Goal: Information Seeking & Learning: Learn about a topic

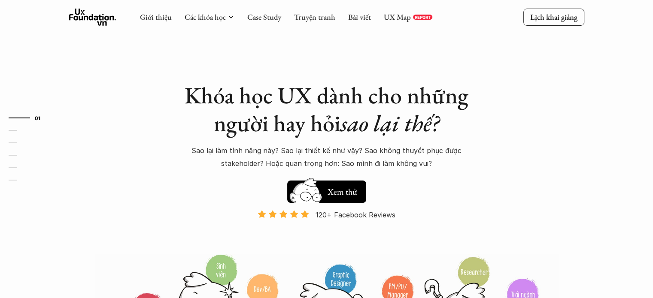
click at [415, 17] on p "REPORT" at bounding box center [423, 17] width 16 height 5
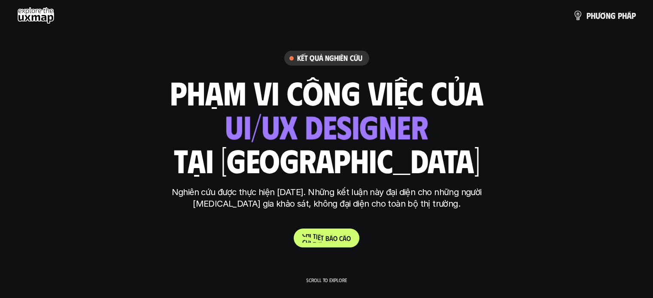
click at [313, 234] on span "t" at bounding box center [314, 236] width 3 height 8
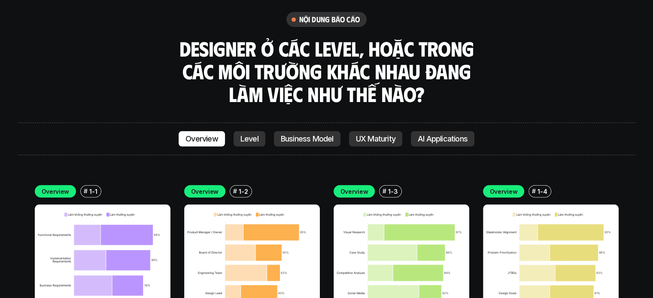
scroll to position [2471, 0]
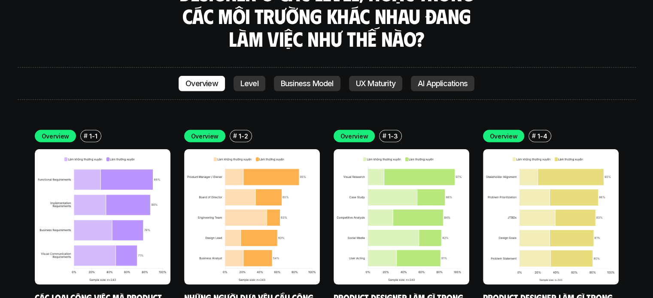
click at [103, 176] on img at bounding box center [103, 217] width 136 height 136
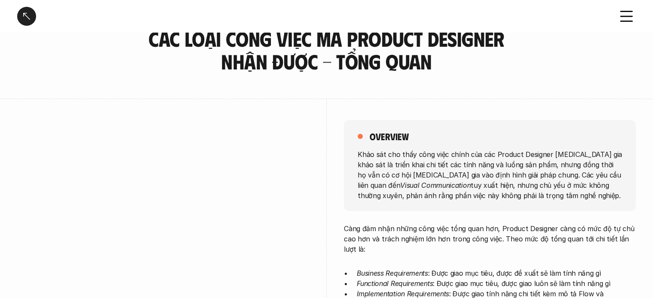
scroll to position [43, 0]
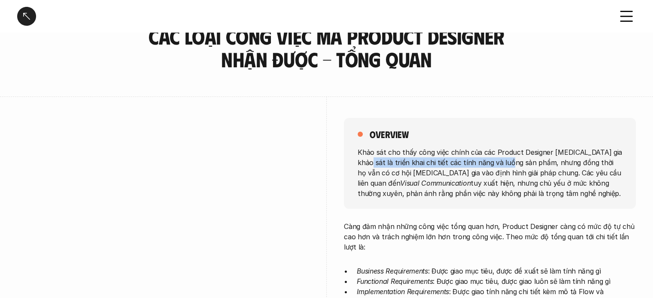
drag, startPoint x: 361, startPoint y: 165, endPoint x: 508, endPoint y: 161, distance: 147.3
click at [508, 161] on p "Khảo sát cho thấy công việc chính của các Product Designer tham gia khảo sát là…" at bounding box center [490, 173] width 264 height 52
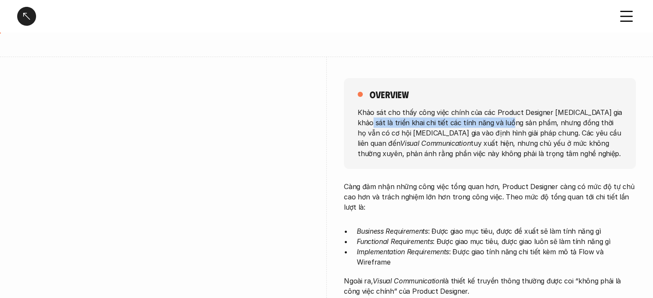
scroll to position [86, 0]
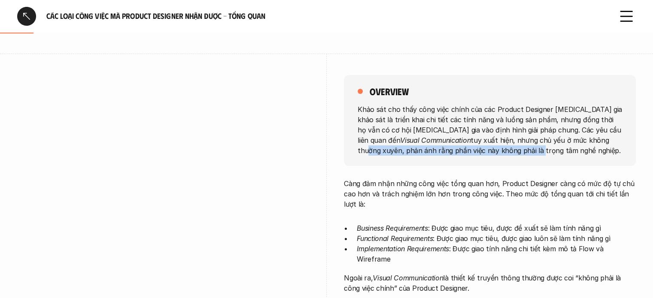
drag, startPoint x: 550, startPoint y: 141, endPoint x: 459, endPoint y: 149, distance: 91.0
click at [459, 149] on p "Khảo sát cho thấy công việc chính của các Product Designer tham gia khảo sát là…" at bounding box center [490, 130] width 264 height 52
click at [565, 149] on p "Khảo sát cho thấy công việc chính của các Product Designer tham gia khảo sát là…" at bounding box center [490, 130] width 264 height 52
drag, startPoint x: 556, startPoint y: 149, endPoint x: 351, endPoint y: 109, distance: 208.2
click at [351, 109] on div "overview Khảo sát cho thấy công việc chính của các Product Designer tham gia kh…" at bounding box center [490, 120] width 292 height 91
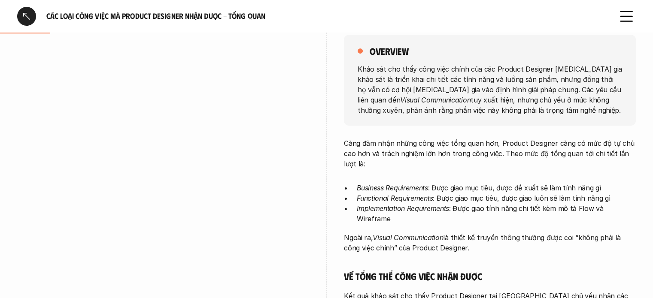
scroll to position [129, 0]
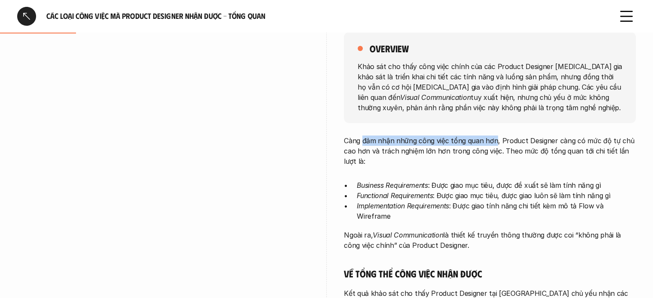
drag, startPoint x: 362, startPoint y: 139, endPoint x: 494, endPoint y: 139, distance: 131.4
click at [494, 139] on p "Càng đảm nhận những công việc tổng quan hơn, Product Designer càng có mức độ tự…" at bounding box center [490, 151] width 292 height 31
click at [502, 154] on p "Càng đảm nhận những công việc tổng quan hơn, Product Designer càng có mức độ tự…" at bounding box center [490, 151] width 292 height 31
drag, startPoint x: 338, startPoint y: 139, endPoint x: 437, endPoint y: 139, distance: 98.8
click at [437, 139] on div "overview Khảo sát cho thấy công việc chính của các Product Designer tham gia kh…" at bounding box center [326, 303] width 619 height 584
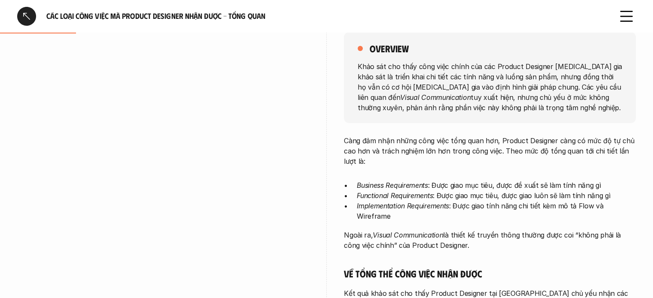
click at [518, 144] on p "Càng đảm nhận những công việc tổng quan hơn, Product Designer càng có mức độ tự…" at bounding box center [490, 151] width 292 height 31
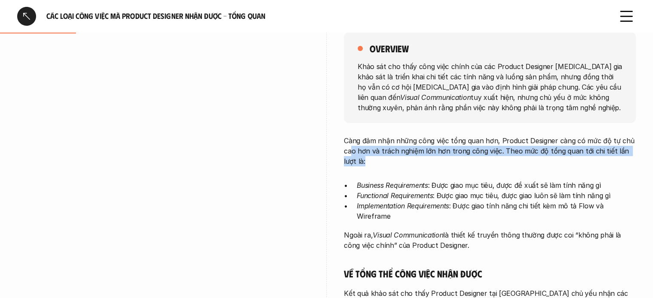
drag, startPoint x: 366, startPoint y: 153, endPoint x: 493, endPoint y: 160, distance: 127.3
click at [493, 160] on p "Càng đảm nhận những công việc tổng quan hơn, Product Designer càng có mức độ tự…" at bounding box center [490, 151] width 292 height 31
click at [538, 161] on p "Càng đảm nhận những công việc tổng quan hơn, Product Designer càng có mức độ tự…" at bounding box center [490, 151] width 292 height 31
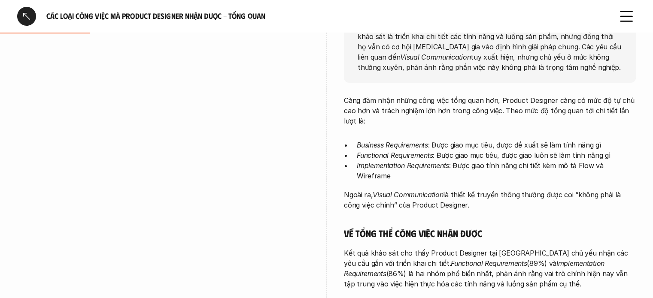
scroll to position [172, 0]
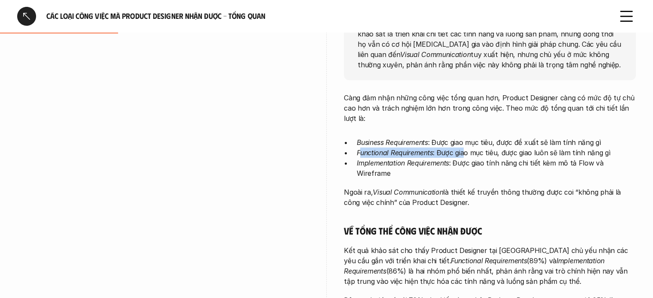
drag, startPoint x: 361, startPoint y: 152, endPoint x: 464, endPoint y: 153, distance: 103.1
click at [464, 153] on p "Functional Requirements : Được giao mục tiêu, được giao luôn sẽ làm tính năng gì" at bounding box center [496, 153] width 279 height 10
click at [522, 153] on p "Functional Requirements : Được giao mục tiêu, được giao luôn sẽ làm tính năng gì" at bounding box center [496, 153] width 279 height 10
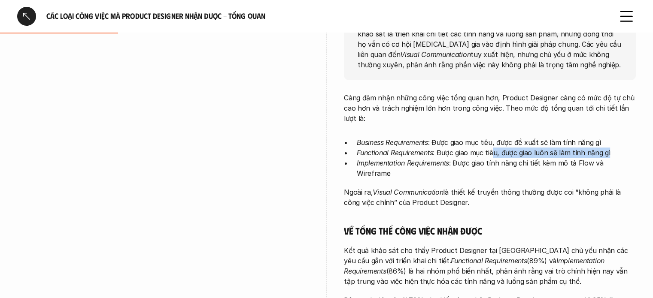
drag, startPoint x: 494, startPoint y: 153, endPoint x: 608, endPoint y: 154, distance: 114.2
click at [608, 154] on p "Functional Requirements : Được giao mục tiêu, được giao luôn sẽ làm tính năng gì" at bounding box center [496, 153] width 279 height 10
click at [641, 154] on div "overview Khảo sát cho thấy công việc chính của các Product Designer tham gia kh…" at bounding box center [326, 260] width 653 height 584
drag, startPoint x: 635, startPoint y: 152, endPoint x: 339, endPoint y: 148, distance: 296.7
click at [357, 150] on li "Functional Requirements : Được giao mục tiêu, được giao luôn sẽ làm tính năng gì" at bounding box center [496, 153] width 279 height 10
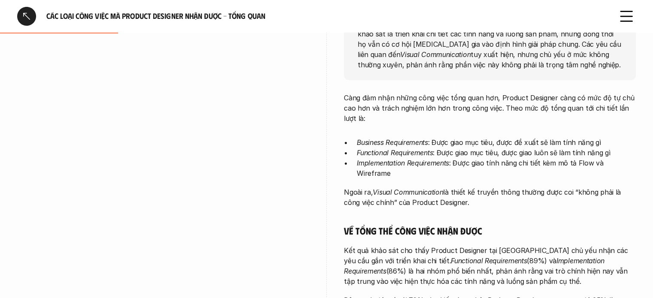
click at [462, 140] on p "Business Requirements : Được giao mục tiêu, được đề xuất sẽ làm tính năng gì" at bounding box center [496, 142] width 279 height 10
drag, startPoint x: 352, startPoint y: 140, endPoint x: 494, endPoint y: 144, distance: 141.7
click at [494, 144] on ul "Business Requirements : Được giao mục tiêu, được đề xuất sẽ làm tính năng gì Fu…" at bounding box center [490, 157] width 292 height 41
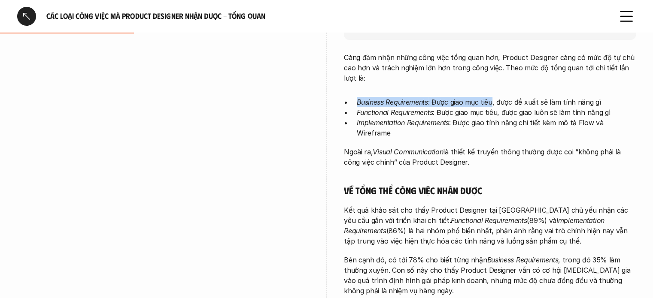
scroll to position [215, 0]
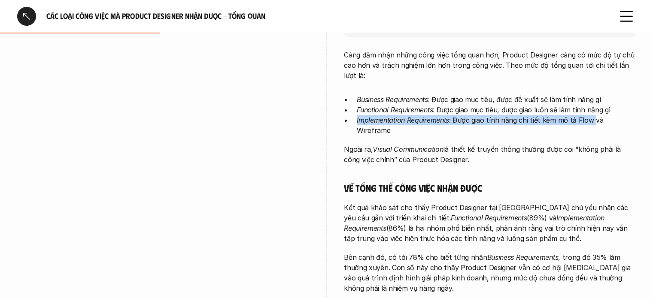
drag, startPoint x: 356, startPoint y: 121, endPoint x: 593, endPoint y: 126, distance: 236.6
click at [593, 126] on div "Càng đảm nhận những công việc tổng quan hơn, Product Designer càng có mức độ tự…" at bounding box center [490, 266] width 292 height 432
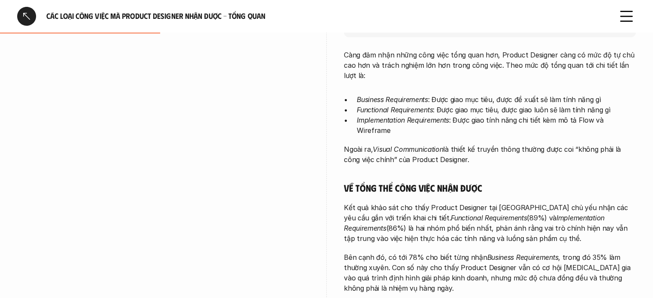
click at [633, 129] on div "Càng đảm nhận những công việc tổng quan hơn, Product Designer càng có mức độ tự…" at bounding box center [490, 266] width 292 height 432
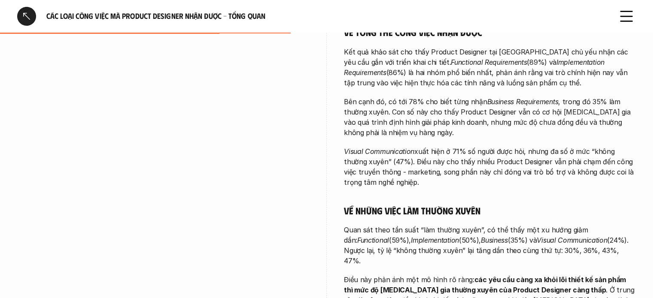
scroll to position [344, 0]
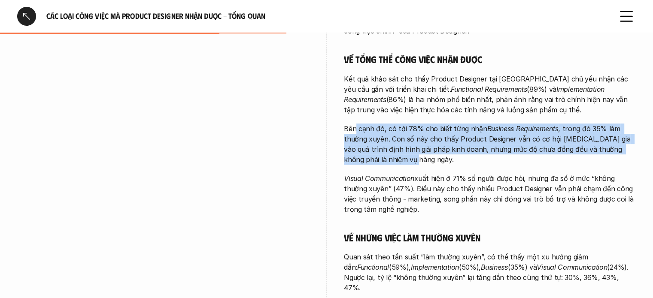
drag, startPoint x: 502, startPoint y: 150, endPoint x: 356, endPoint y: 119, distance: 149.0
click at [356, 124] on p "Bên cạnh đó, có tới 78% cho biết từng nhận Business Requirements , trong đó 35%…" at bounding box center [490, 144] width 292 height 41
click at [430, 142] on p "Bên cạnh đó, có tới 78% cho biết từng nhận Business Requirements , trong đó 35%…" at bounding box center [490, 144] width 292 height 41
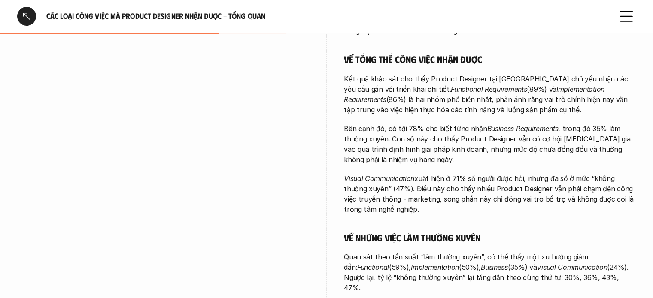
drag, startPoint x: 420, startPoint y: 195, endPoint x: 467, endPoint y: 197, distance: 47.3
click at [460, 180] on p "Visual Communication xuất hiện ở 71% số người được hỏi, nhưng đa số ở mức “khôn…" at bounding box center [490, 193] width 292 height 41
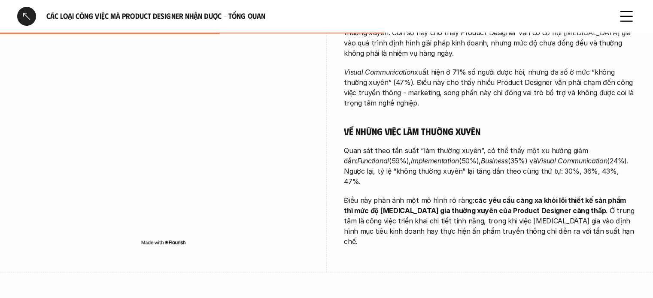
scroll to position [472, 0]
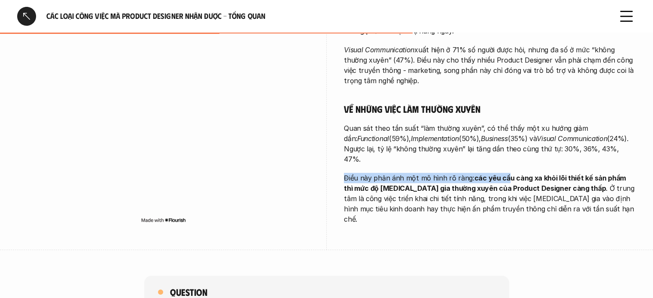
drag, startPoint x: 441, startPoint y: 154, endPoint x: 514, endPoint y: 154, distance: 72.1
click at [514, 173] on p "Điều này phản ánh một mô hình rõ ràng: các yêu cầu càng xa khỏi lõi thiết kế sả…" at bounding box center [490, 199] width 292 height 52
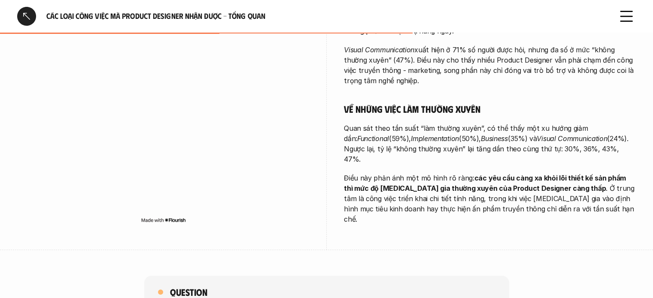
click at [582, 174] on strong "các yêu cầu càng xa khỏi lõi thiết kế sản phẩm thì mức độ tham gia thường xuyên…" at bounding box center [486, 183] width 284 height 19
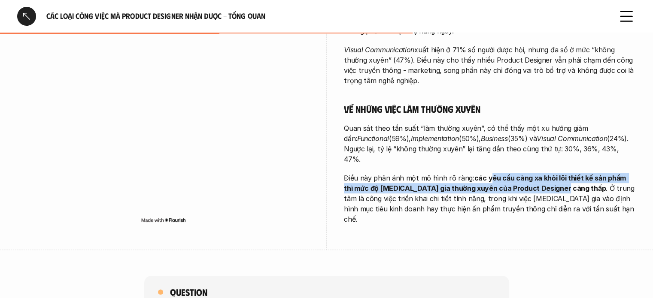
drag, startPoint x: 488, startPoint y: 155, endPoint x: 549, endPoint y: 167, distance: 62.1
click at [549, 173] on p "Điều này phản ánh một mô hình rõ ràng: các yêu cầu càng xa khỏi lõi thiết kế sả…" at bounding box center [490, 199] width 292 height 52
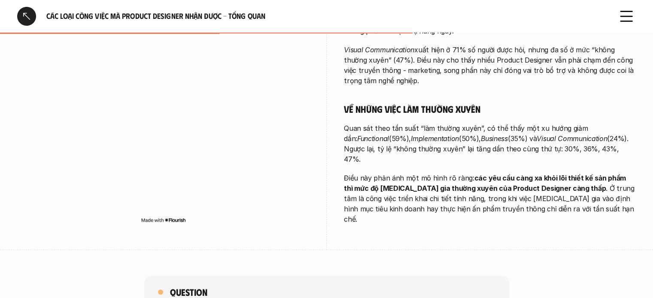
drag, startPoint x: 591, startPoint y: 179, endPoint x: 573, endPoint y: 183, distance: 18.5
click at [591, 180] on p "Điều này phản ánh một mô hình rõ ràng: các yêu cầu càng xa khỏi lõi thiết kế sả…" at bounding box center [490, 199] width 292 height 52
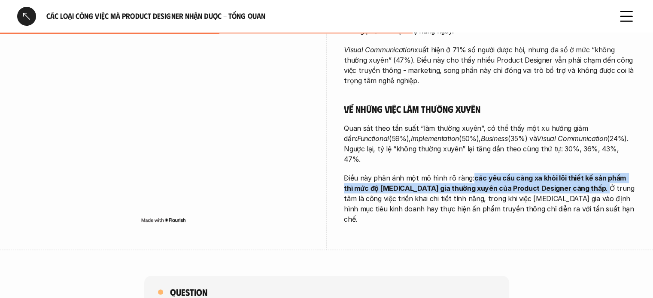
drag, startPoint x: 470, startPoint y: 155, endPoint x: 551, endPoint y: 172, distance: 82.9
click at [551, 173] on p "Điều này phản ánh một mô hình rõ ràng: các yêu cầu càng xa khỏi lõi thiết kế sả…" at bounding box center [490, 199] width 292 height 52
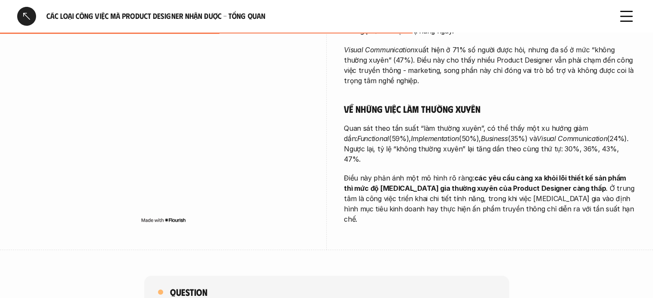
click at [590, 182] on p "Điều này phản ánh một mô hình rõ ràng: các yêu cầu càng xa khỏi lõi thiết kế sả…" at bounding box center [490, 199] width 292 height 52
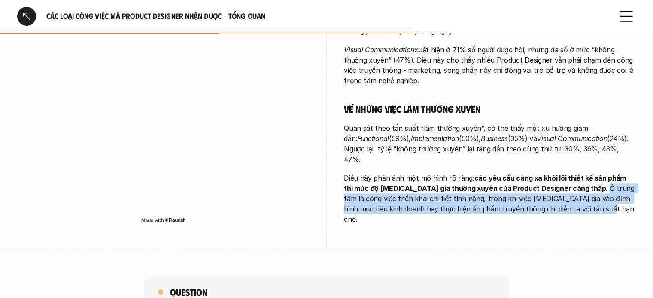
drag, startPoint x: 584, startPoint y: 191, endPoint x: 551, endPoint y: 168, distance: 39.8
click at [551, 173] on p "Điều này phản ánh một mô hình rõ ràng: các yêu cầu càng xa khỏi lõi thiết kế sả…" at bounding box center [490, 199] width 292 height 52
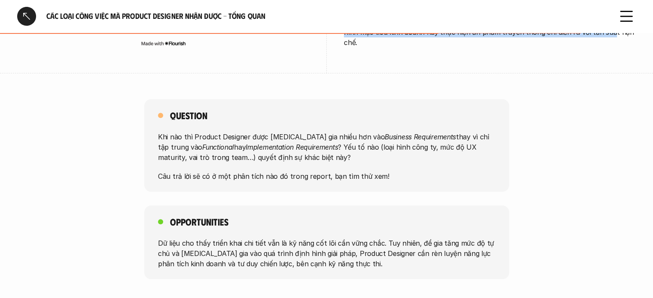
scroll to position [644, 0]
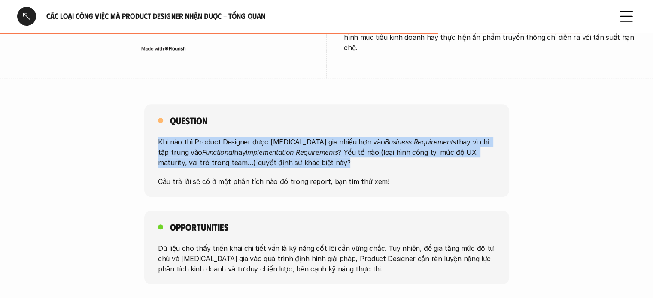
drag, startPoint x: 325, startPoint y: 128, endPoint x: 144, endPoint y: 110, distance: 181.2
click at [144, 110] on div "Question Khi nào thì Product Designer được tham gia nhiều hơn vào Business Requ…" at bounding box center [326, 150] width 365 height 93
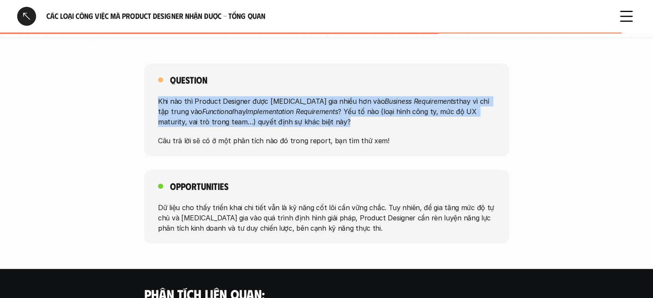
scroll to position [687, 0]
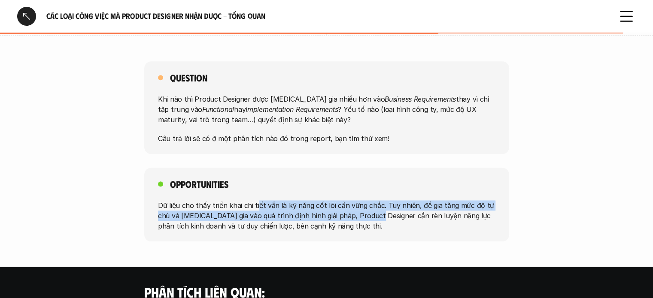
drag, startPoint x: 371, startPoint y: 189, endPoint x: 255, endPoint y: 169, distance: 117.8
click at [255, 200] on p "Dữ liệu cho thấy triển khai chi tiết vẫn là kỹ năng cốt lõi cần vững chắc. Tuy …" at bounding box center [326, 215] width 337 height 31
click at [274, 200] on p "Dữ liệu cho thấy triển khai chi tiết vẫn là kỹ năng cốt lõi cần vững chắc. Tuy …" at bounding box center [326, 215] width 337 height 31
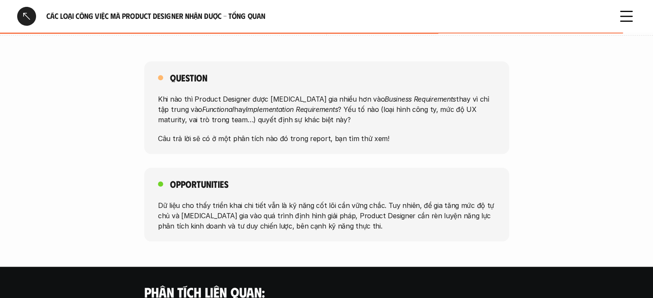
click at [185, 200] on p "Dữ liệu cho thấy triển khai chi tiết vẫn là kỹ năng cốt lõi cần vững chắc. Tuy …" at bounding box center [326, 215] width 337 height 31
drag, startPoint x: 170, startPoint y: 172, endPoint x: 242, endPoint y: 176, distance: 72.2
click at [240, 200] on p "Dữ liệu cho thấy triển khai chi tiết vẫn là kỹ năng cốt lõi cần vững chắc. Tuy …" at bounding box center [326, 215] width 337 height 31
click at [346, 123] on div "Question Khi nào thì Product Designer được tham gia nhiều hơn vào Business Requ…" at bounding box center [326, 151] width 653 height 180
drag, startPoint x: 218, startPoint y: 173, endPoint x: 281, endPoint y: 173, distance: 63.5
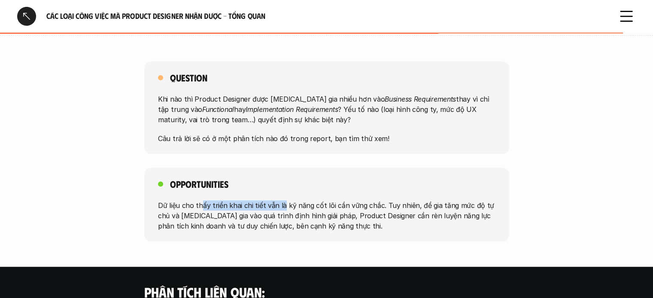
click at [281, 200] on p "Dữ liệu cho thấy triển khai chi tiết vẫn là kỹ năng cốt lõi cần vững chắc. Tuy …" at bounding box center [326, 215] width 337 height 31
click at [395, 168] on div "Opportunities Dữ liệu cho thấy triển khai chi tiết vẫn là kỹ năng cốt lõi cần v…" at bounding box center [326, 205] width 365 height 74
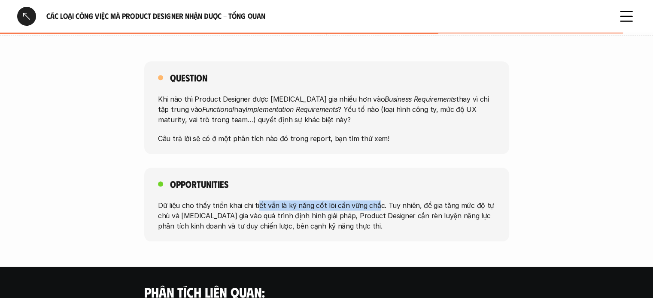
drag, startPoint x: 256, startPoint y: 169, endPoint x: 373, endPoint y: 175, distance: 117.4
click at [373, 200] on p "Dữ liệu cho thấy triển khai chi tiết vẫn là kỹ năng cốt lõi cần vững chắc. Tuy …" at bounding box center [326, 215] width 337 height 31
click at [300, 200] on p "Dữ liệu cho thấy triển khai chi tiết vẫn là kỹ năng cốt lõi cần vững chắc. Tuy …" at bounding box center [326, 215] width 337 height 31
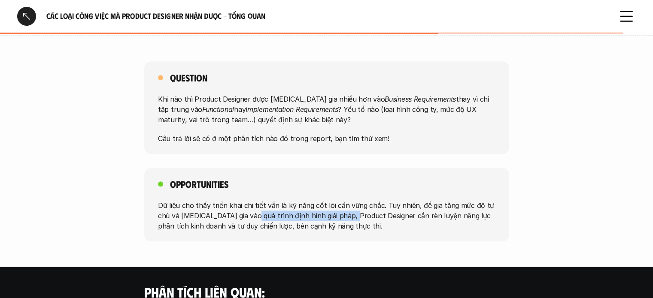
drag, startPoint x: 248, startPoint y: 184, endPoint x: 352, endPoint y: 183, distance: 103.9
click at [352, 200] on p "Dữ liệu cho thấy triển khai chi tiết vẫn là kỹ năng cốt lõi cần vững chắc. Tuy …" at bounding box center [326, 215] width 337 height 31
click at [412, 200] on p "Dữ liệu cho thấy triển khai chi tiết vẫn là kỹ năng cốt lõi cần vững chắc. Tuy …" at bounding box center [326, 215] width 337 height 31
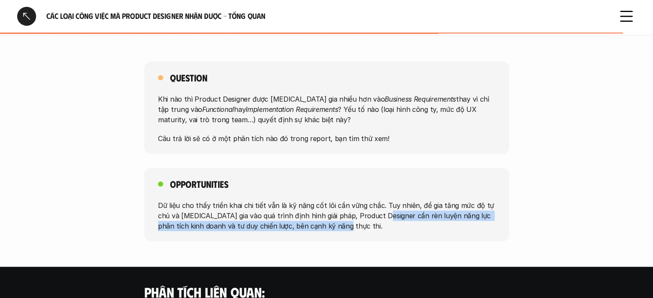
drag, startPoint x: 380, startPoint y: 182, endPoint x: 411, endPoint y: 199, distance: 36.1
click at [411, 200] on p "Dữ liệu cho thấy triển khai chi tiết vẫn là kỹ năng cốt lõi cần vững chắc. Tuy …" at bounding box center [326, 215] width 337 height 31
click at [356, 208] on div "Opportunities Dữ liệu cho thấy triển khai chi tiết vẫn là kỹ năng cốt lõi cần v…" at bounding box center [326, 205] width 365 height 74
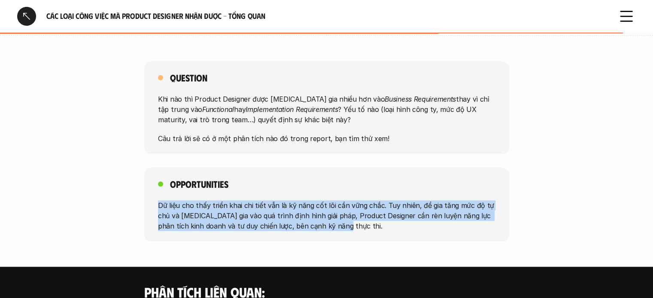
drag, startPoint x: 333, startPoint y: 197, endPoint x: 129, endPoint y: 170, distance: 205.7
click at [129, 170] on div "Opportunities Dữ liệu cho thấy triển khai chi tiết vẫn là kỹ năng cốt lõi cần v…" at bounding box center [326, 205] width 653 height 74
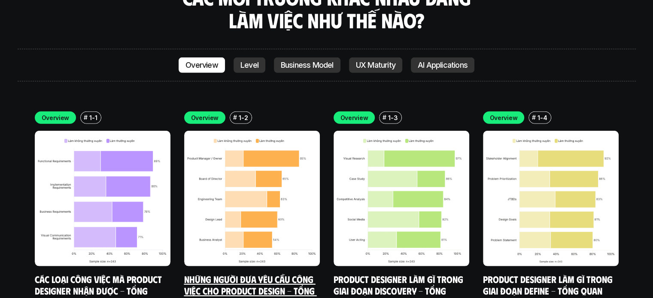
scroll to position [2471, 0]
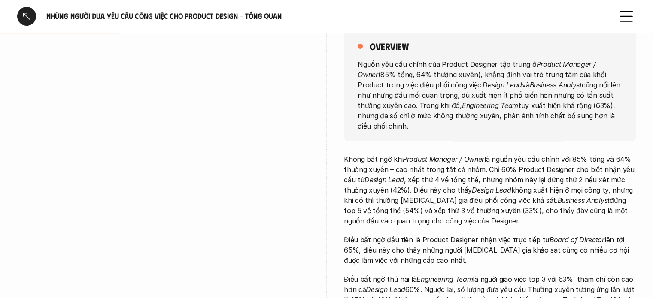
scroll to position [129, 0]
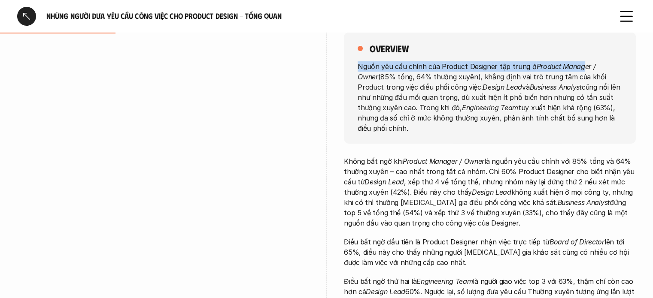
drag, startPoint x: 358, startPoint y: 64, endPoint x: 581, endPoint y: 64, distance: 223.7
click at [581, 64] on p "Nguồn yêu cầu chính của Product Designer tập trung ở Product Manager / Owner (8…" at bounding box center [490, 97] width 264 height 72
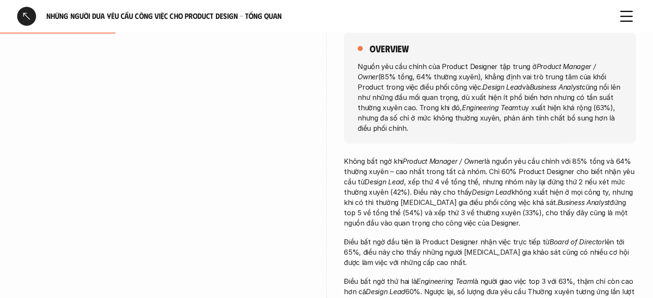
click at [591, 74] on p "Nguồn yêu cầu chính của Product Designer tập trung ở Product Manager / Owner (8…" at bounding box center [490, 97] width 264 height 72
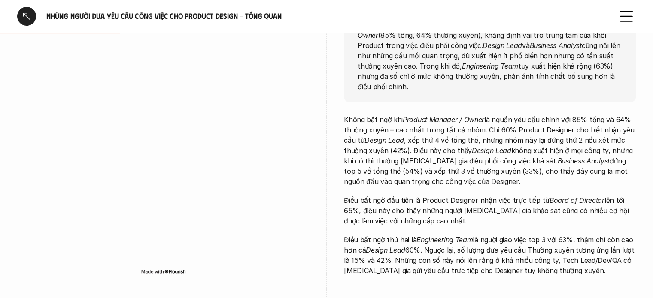
scroll to position [172, 0]
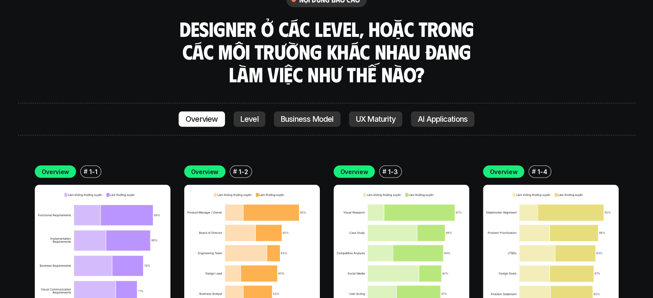
scroll to position [2428, 0]
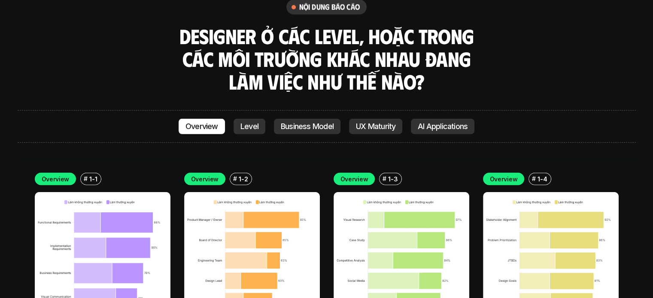
click at [250, 110] on div "Overview Level Business Model UX Maturity AI Applications" at bounding box center [327, 126] width 618 height 33
click at [256, 122] on p "Level" at bounding box center [249, 126] width 18 height 9
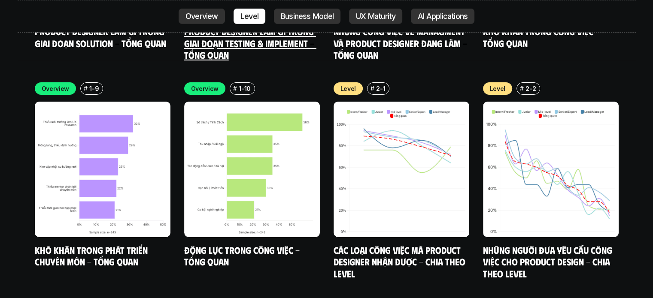
scroll to position [2958, 0]
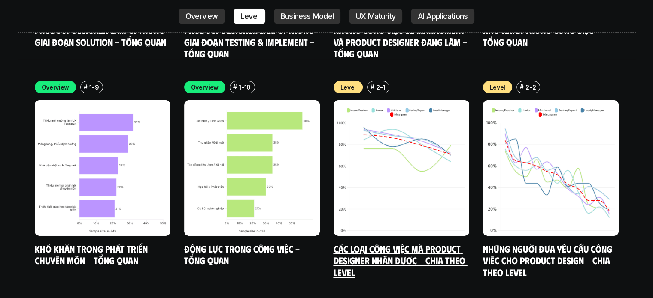
drag, startPoint x: 399, startPoint y: 93, endPoint x: 425, endPoint y: 97, distance: 26.5
click at [425, 100] on img at bounding box center [402, 168] width 136 height 136
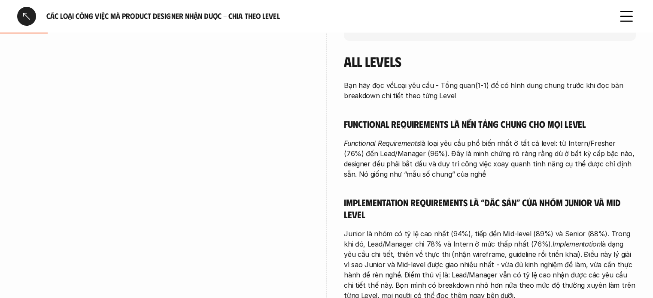
scroll to position [215, 0]
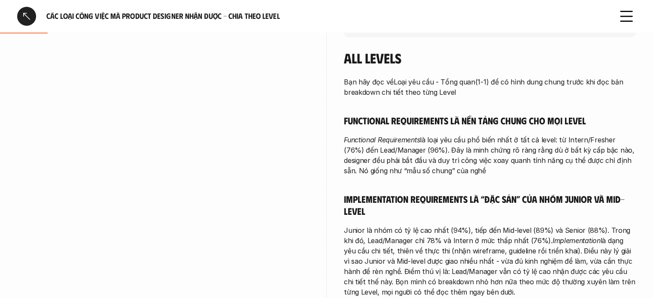
click at [336, 103] on div "overview Khảo sát theo level cho thấy: Functional là nền tảng xuyên suốt ở mọi …" at bounding box center [326, 208] width 619 height 566
click at [192, 44] on div at bounding box center [163, 187] width 292 height 315
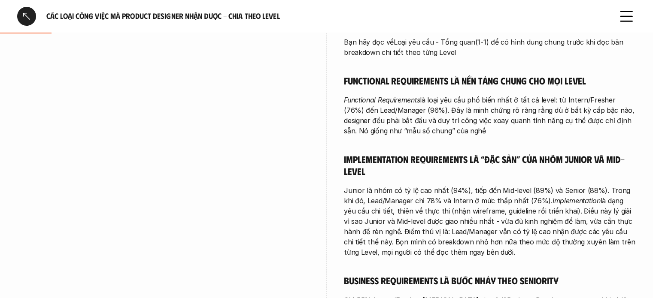
scroll to position [258, 0]
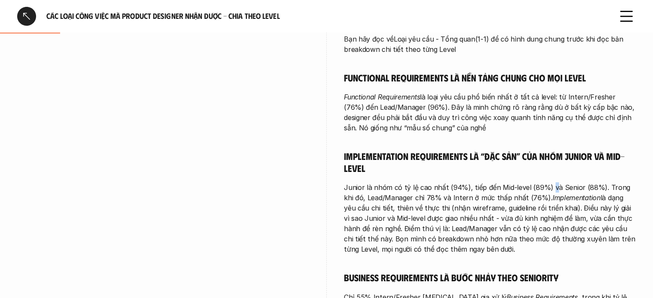
click at [550, 191] on p "Junior là nhóm có tỷ lệ cao nhất (94%), tiếp đến Mid-level (89%) và Senior (88%…" at bounding box center [490, 218] width 292 height 72
click at [590, 187] on p "Junior là nhóm có tỷ lệ cao nhất (94%), tiếp đến Mid-level (89%) và Senior (88%…" at bounding box center [490, 218] width 292 height 72
drag, startPoint x: 450, startPoint y: 195, endPoint x: 559, endPoint y: 195, distance: 109.1
click at [555, 196] on p "Junior là nhóm có tỷ lệ cao nhất (94%), tiếp đến Mid-level (89%) và Senior (88%…" at bounding box center [490, 218] width 292 height 72
click at [617, 192] on p "Junior là nhóm có tỷ lệ cao nhất (94%), tiếp đến Mid-level (89%) và Senior (88%…" at bounding box center [490, 218] width 292 height 72
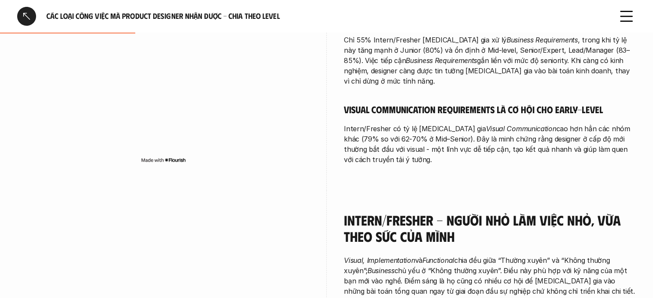
scroll to position [515, 0]
drag, startPoint x: 602, startPoint y: 129, endPoint x: 610, endPoint y: 129, distance: 7.3
click at [610, 129] on p "Intern/Fresher có tỷ lệ tham gia Visual Communication cao hơn hẳn các nhóm khác…" at bounding box center [490, 144] width 292 height 41
drag, startPoint x: 452, startPoint y: 146, endPoint x: 339, endPoint y: 118, distance: 116.3
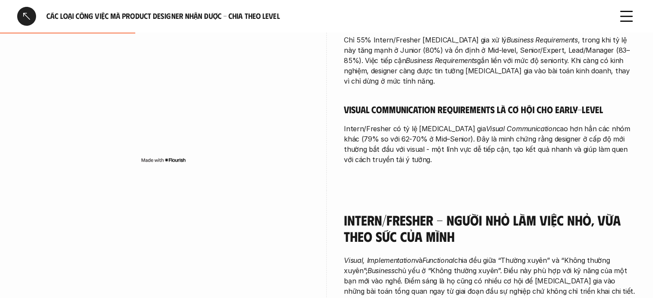
click at [451, 139] on p "Intern/Fresher có tỷ lệ tham gia Visual Communication cao hơn hẳn các nhóm khác…" at bounding box center [490, 144] width 292 height 41
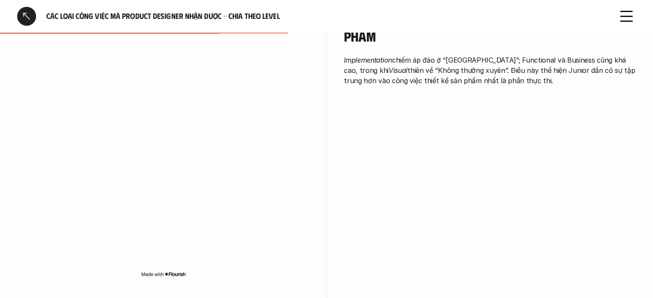
scroll to position [1245, 0]
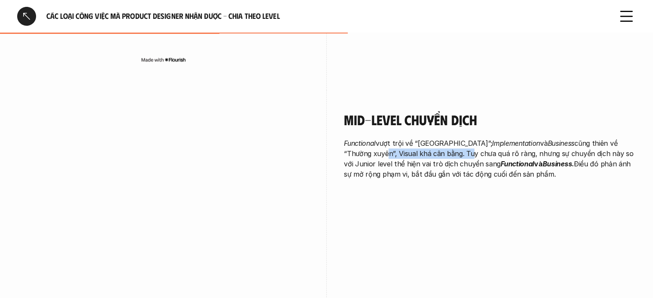
drag, startPoint x: 353, startPoint y: 140, endPoint x: 441, endPoint y: 140, distance: 87.6
click at [441, 140] on p "Functional vượt trội về “Thường xuyên”; Implementation và Business cũng thiên v…" at bounding box center [490, 158] width 292 height 41
click at [507, 139] on em "Implementation" at bounding box center [516, 143] width 48 height 9
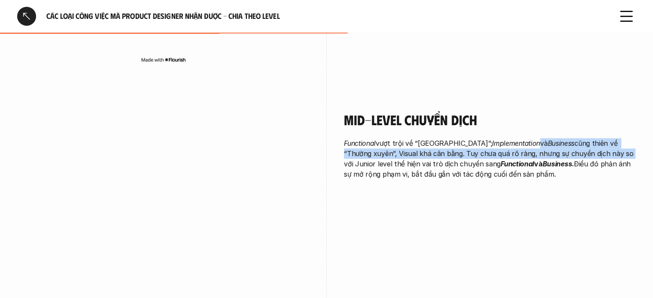
drag, startPoint x: 547, startPoint y: 137, endPoint x: 597, endPoint y: 139, distance: 49.8
click at [597, 139] on p "Functional vượt trội về “Thường xuyên”; Implementation và Business cũng thiên v…" at bounding box center [490, 158] width 292 height 41
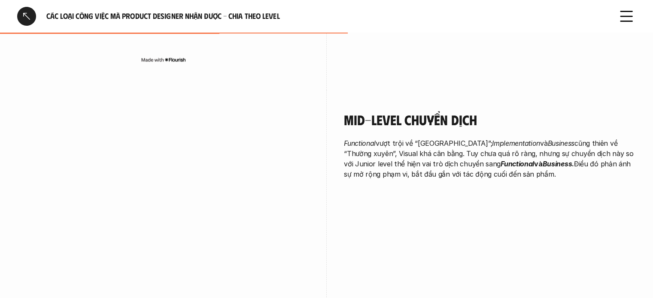
click at [594, 176] on div "Mid-level chuyển dịch Functional vượt trội về “Thường xuyên”; Implementation và…" at bounding box center [490, 147] width 292 height 115
drag, startPoint x: 464, startPoint y: 157, endPoint x: 483, endPoint y: 183, distance: 32.9
click at [473, 183] on div "Mid-level chuyển dịch Functional vượt trội về “Thường xuyên”; Implementation và…" at bounding box center [490, 147] width 292 height 115
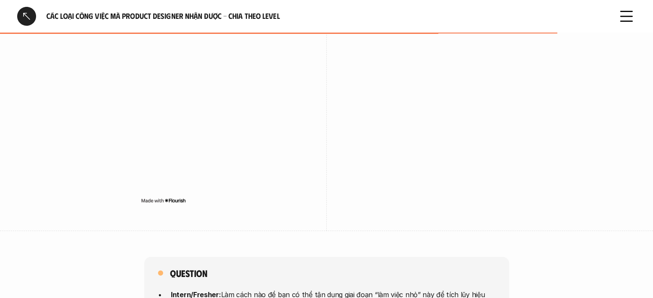
scroll to position [2104, 0]
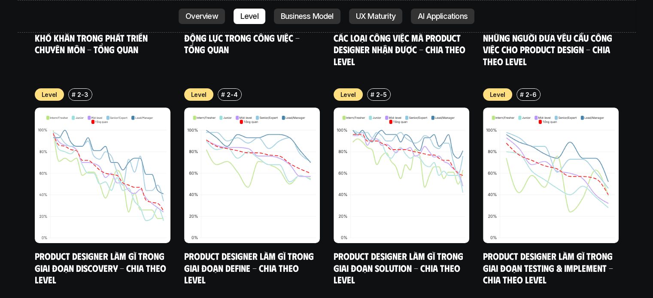
scroll to position [3172, 0]
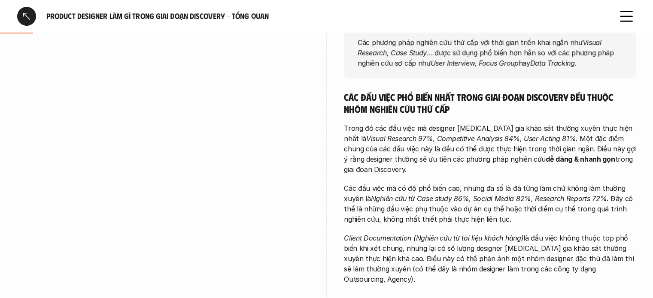
scroll to position [172, 0]
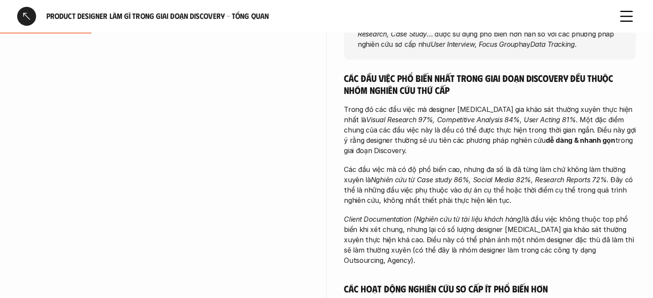
drag, startPoint x: 553, startPoint y: 152, endPoint x: 371, endPoint y: 137, distance: 182.6
click at [371, 137] on p "Trong đó các đầu việc mà designer [MEDICAL_DATA] gia khảo sát thường xuyên thực…" at bounding box center [490, 130] width 292 height 52
click at [441, 145] on p "Trong đó các đầu việc mà designer [MEDICAL_DATA] gia khảo sát thường xuyên thực…" at bounding box center [490, 130] width 292 height 52
click at [349, 170] on p "Các đầu việc mà có độ phổ biến cao, nhưng đa số là đã từng làm chứ không làm th…" at bounding box center [490, 184] width 292 height 41
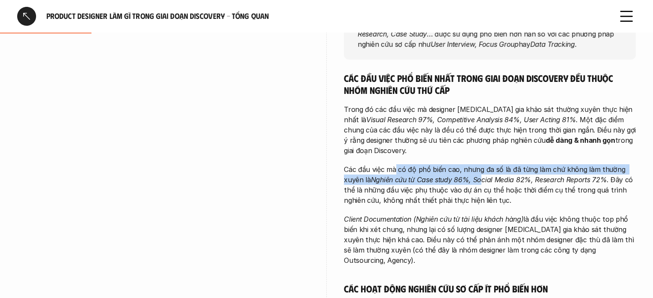
drag, startPoint x: 394, startPoint y: 170, endPoint x: 482, endPoint y: 177, distance: 88.3
click at [482, 177] on p "Các đầu việc mà có độ phổ biến cao, nhưng đa số là đã từng làm chứ không làm th…" at bounding box center [490, 184] width 292 height 41
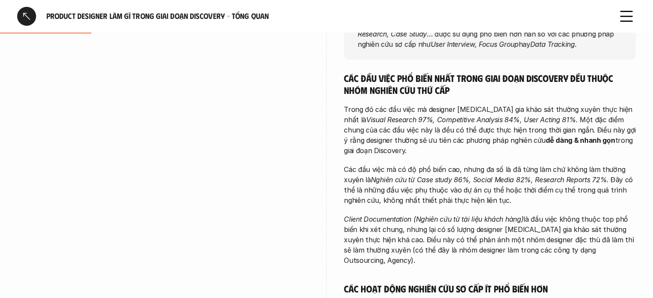
click at [530, 182] on em "Nghiên cứu từ Case study 86%, Social Media 82%, Research Reports 72%" at bounding box center [489, 180] width 236 height 9
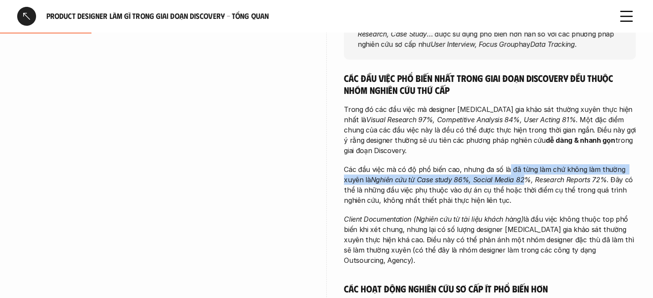
drag, startPoint x: 508, startPoint y: 169, endPoint x: 523, endPoint y: 175, distance: 17.0
click at [523, 175] on p "Các đầu việc mà có độ phổ biến cao, nhưng đa số là đã từng làm chứ không làm th…" at bounding box center [490, 184] width 292 height 41
click at [591, 171] on p "Các đầu việc mà có độ phổ biến cao, nhưng đa số là đã từng làm chứ không làm th…" at bounding box center [490, 184] width 292 height 41
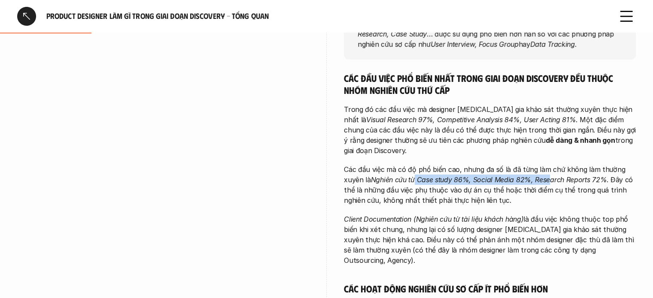
drag, startPoint x: 416, startPoint y: 181, endPoint x: 550, endPoint y: 183, distance: 134.8
click at [550, 183] on em "Nghiên cứu từ Case study 86%, Social Media 82%, Research Reports 72%" at bounding box center [489, 180] width 236 height 9
drag, startPoint x: 572, startPoint y: 190, endPoint x: 586, endPoint y: 185, distance: 14.7
click at [572, 190] on p "Các đầu việc mà có độ phổ biến cao, nhưng đa số là đã từng làm chứ không làm th…" at bounding box center [490, 184] width 292 height 41
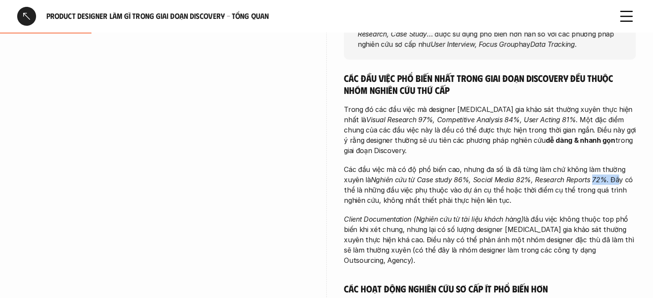
drag, startPoint x: 602, startPoint y: 181, endPoint x: 627, endPoint y: 185, distance: 25.7
click at [620, 184] on p "Các đầu việc mà có độ phổ biến cao, nhưng đa số là đã từng làm chứ không làm th…" at bounding box center [490, 184] width 292 height 41
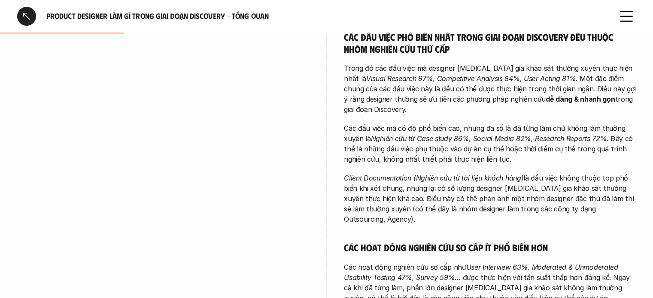
scroll to position [215, 0]
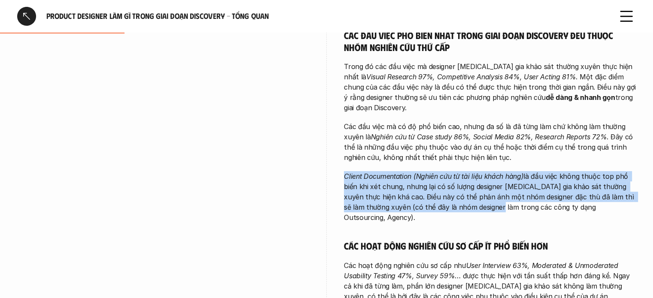
drag, startPoint x: 354, startPoint y: 180, endPoint x: 484, endPoint y: 204, distance: 132.2
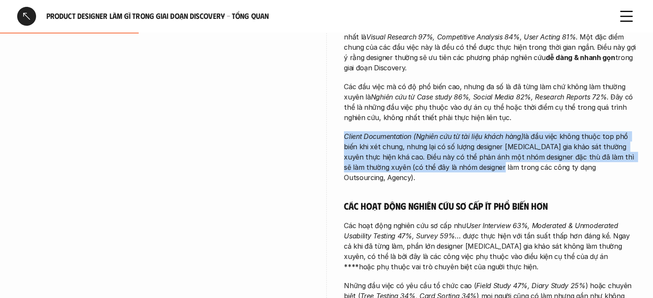
scroll to position [258, 0]
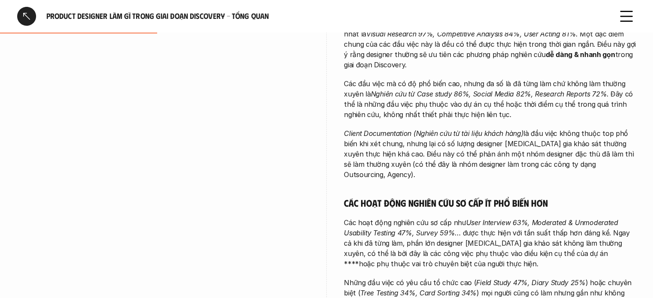
click at [546, 161] on p "Client Documentation (Nghiên cứu từ tài liệu khách hàng) là đầu việc không thuộ…" at bounding box center [490, 154] width 292 height 52
drag, startPoint x: 520, startPoint y: 156, endPoint x: 528, endPoint y: 157, distance: 8.3
click at [520, 156] on p "Client Documentation (Nghiên cứu từ tài liệu khách hàng) là đầu việc không thuộ…" at bounding box center [490, 154] width 292 height 52
click at [551, 158] on p "Client Documentation (Nghiên cứu từ tài liệu khách hàng) là đầu việc không thuộ…" at bounding box center [490, 154] width 292 height 52
drag, startPoint x: 548, startPoint y: 158, endPoint x: 581, endPoint y: 158, distance: 32.6
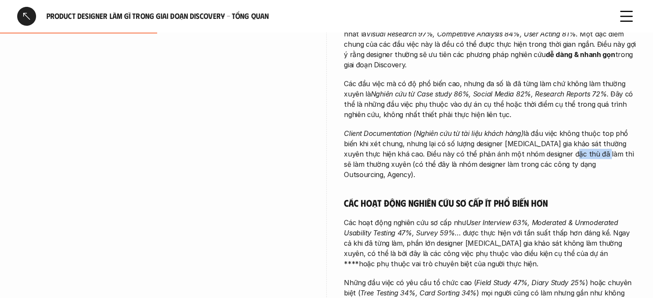
click at [581, 158] on p "Client Documentation (Nghiên cứu từ tài liệu khách hàng) là đầu việc không thuộ…" at bounding box center [490, 154] width 292 height 52
click at [617, 158] on p "Client Documentation (Nghiên cứu từ tài liệu khách hàng) là đầu việc không thuộ…" at bounding box center [490, 154] width 292 height 52
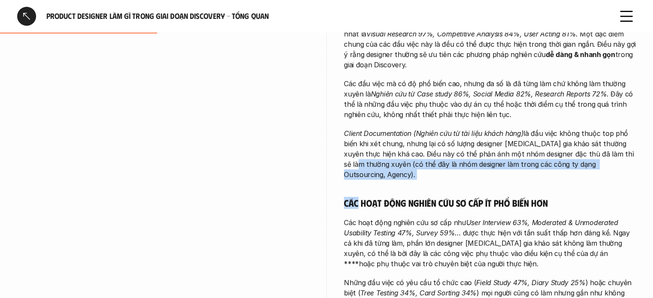
drag, startPoint x: 629, startPoint y: 156, endPoint x: 349, endPoint y: 184, distance: 282.2
click at [417, 166] on p "Client Documentation (Nghiên cứu từ tài liệu khách hàng) là đầu việc không thuộ…" at bounding box center [490, 154] width 292 height 52
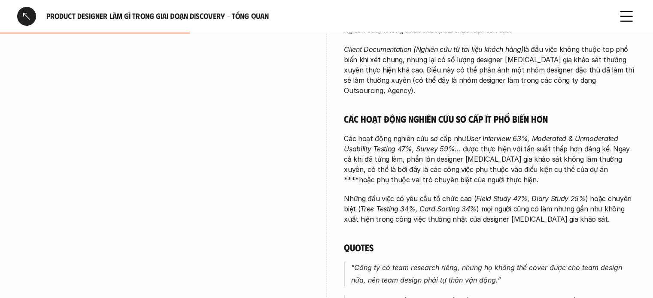
scroll to position [344, 0]
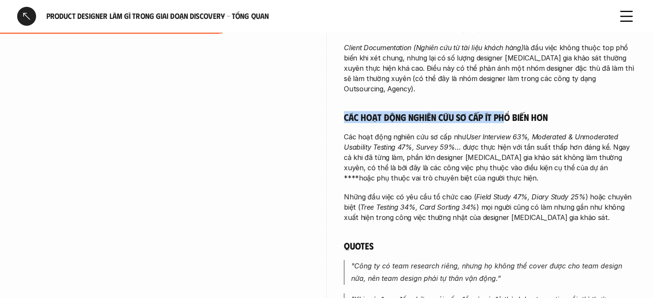
drag, startPoint x: 344, startPoint y: 106, endPoint x: 577, endPoint y: 101, distance: 233.6
click at [506, 111] on h5 "Các hoạt động nghiên cứu sơ cấp ít phổ biến hơn" at bounding box center [490, 117] width 292 height 12
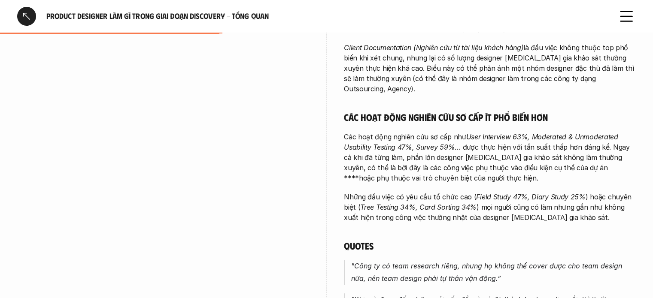
click at [582, 111] on h5 "Các hoạt động nghiên cứu sơ cấp ít phổ biến hơn" at bounding box center [490, 117] width 292 height 12
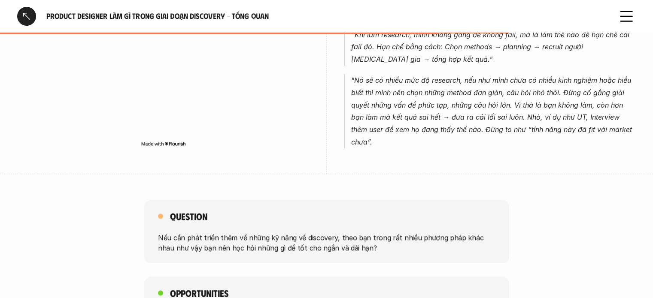
scroll to position [859, 0]
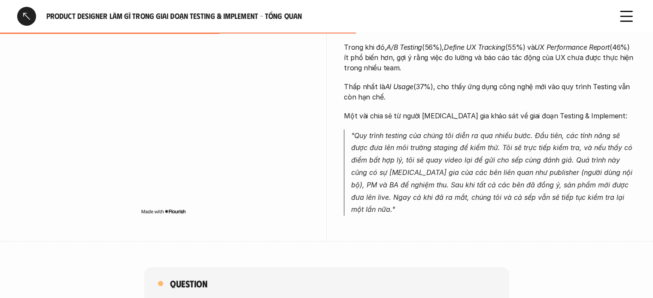
scroll to position [344, 0]
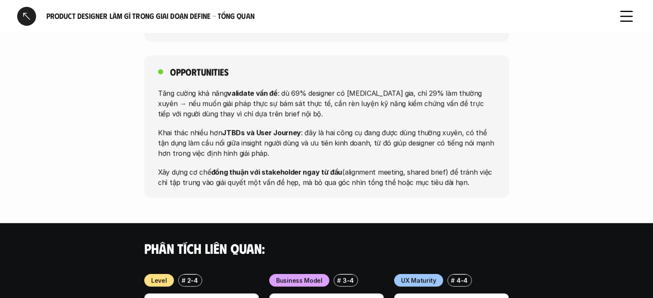
scroll to position [859, 0]
